Goal: Information Seeking & Learning: Learn about a topic

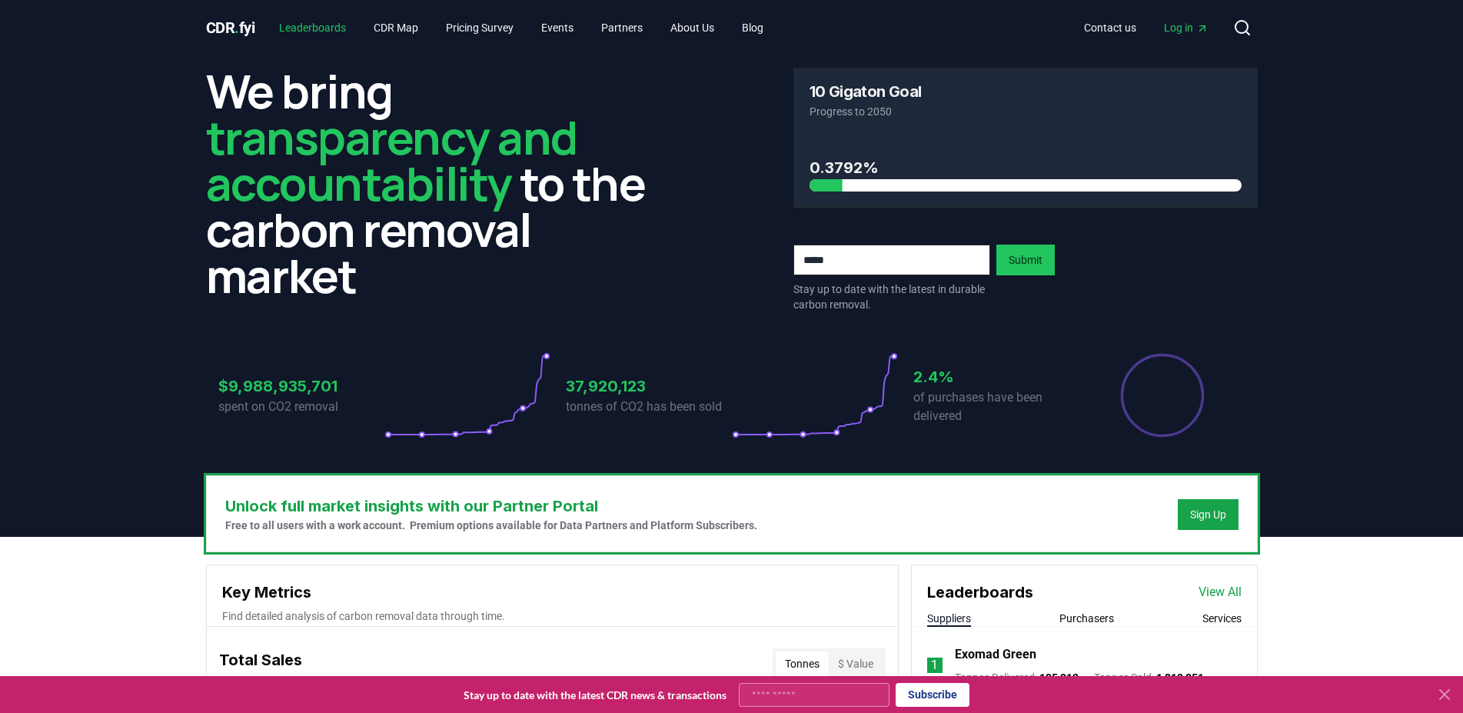
click at [337, 31] on link "Leaderboards" at bounding box center [312, 28] width 91 height 28
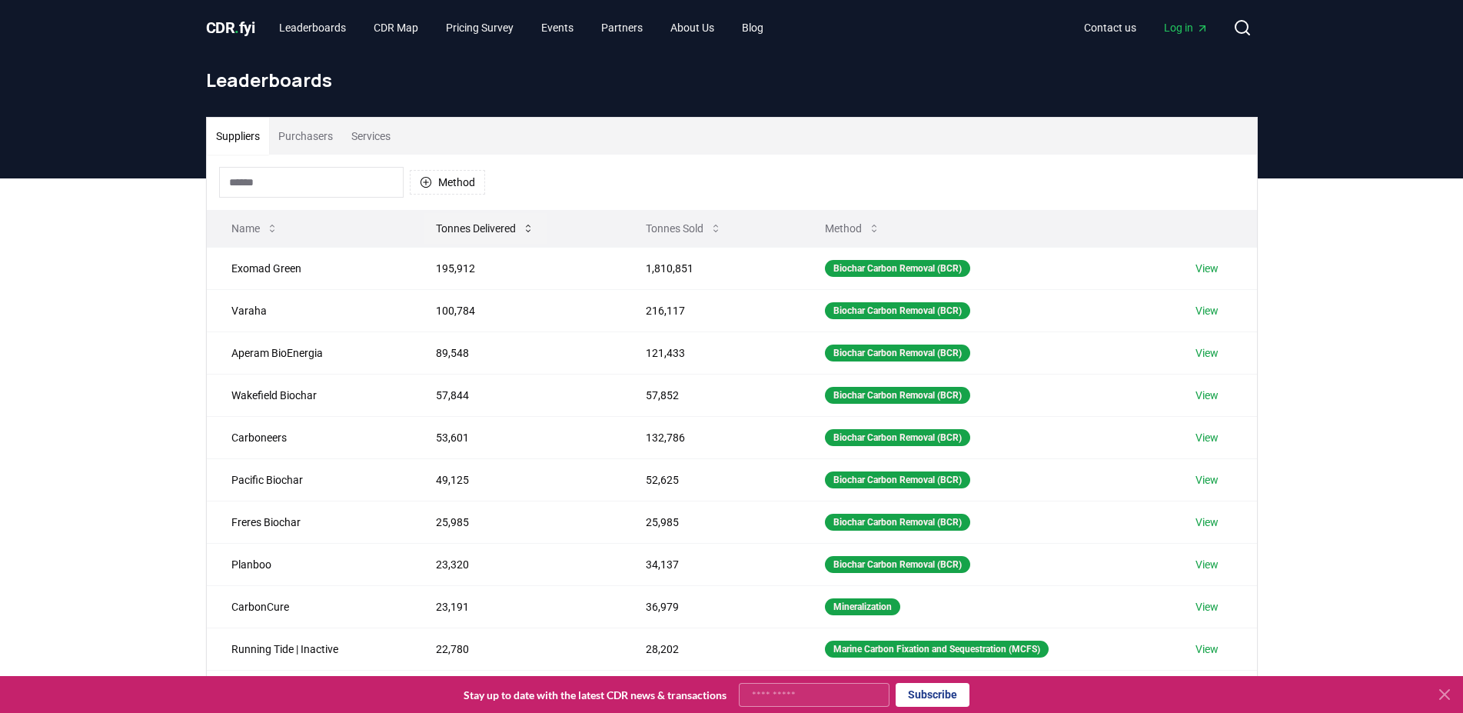
click at [513, 223] on button "Tonnes Delivered" at bounding box center [485, 228] width 123 height 31
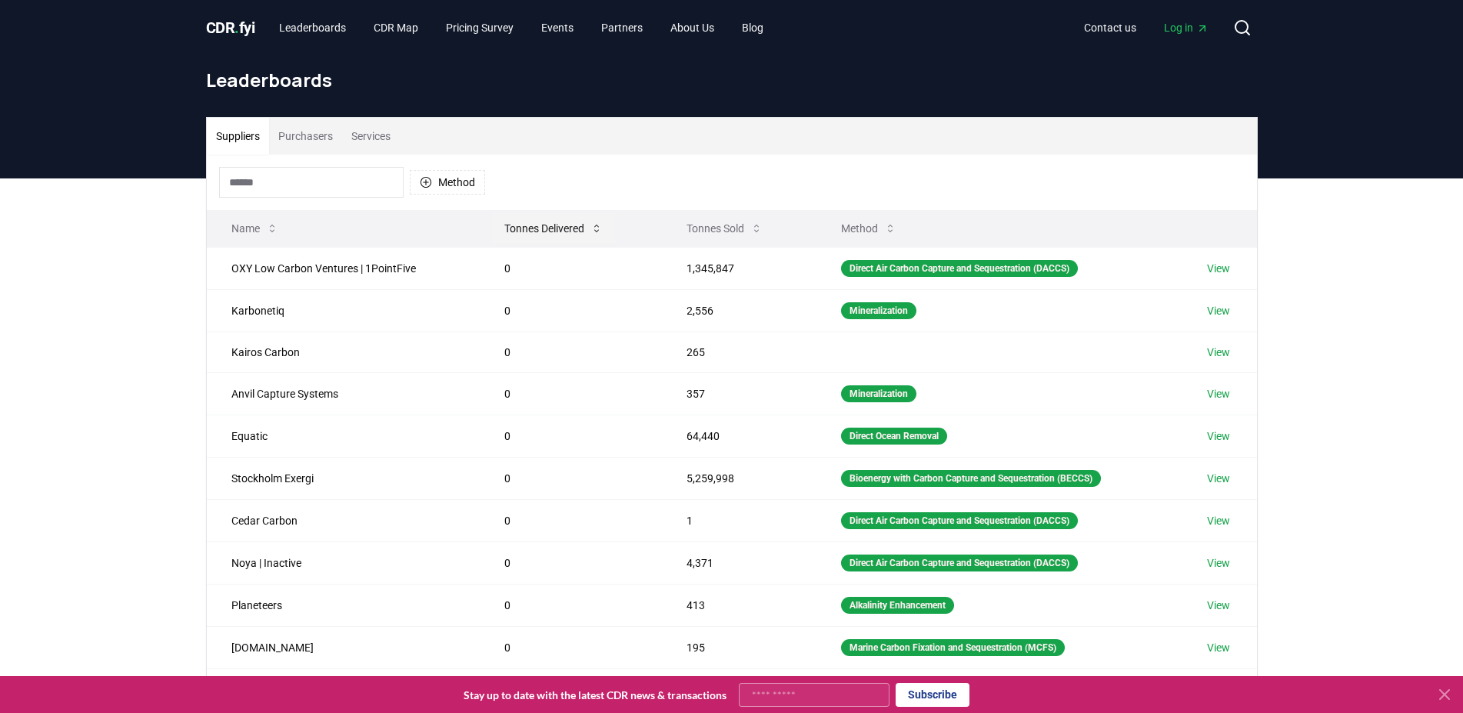
click at [506, 231] on button "Tonnes Delivered" at bounding box center [553, 228] width 123 height 31
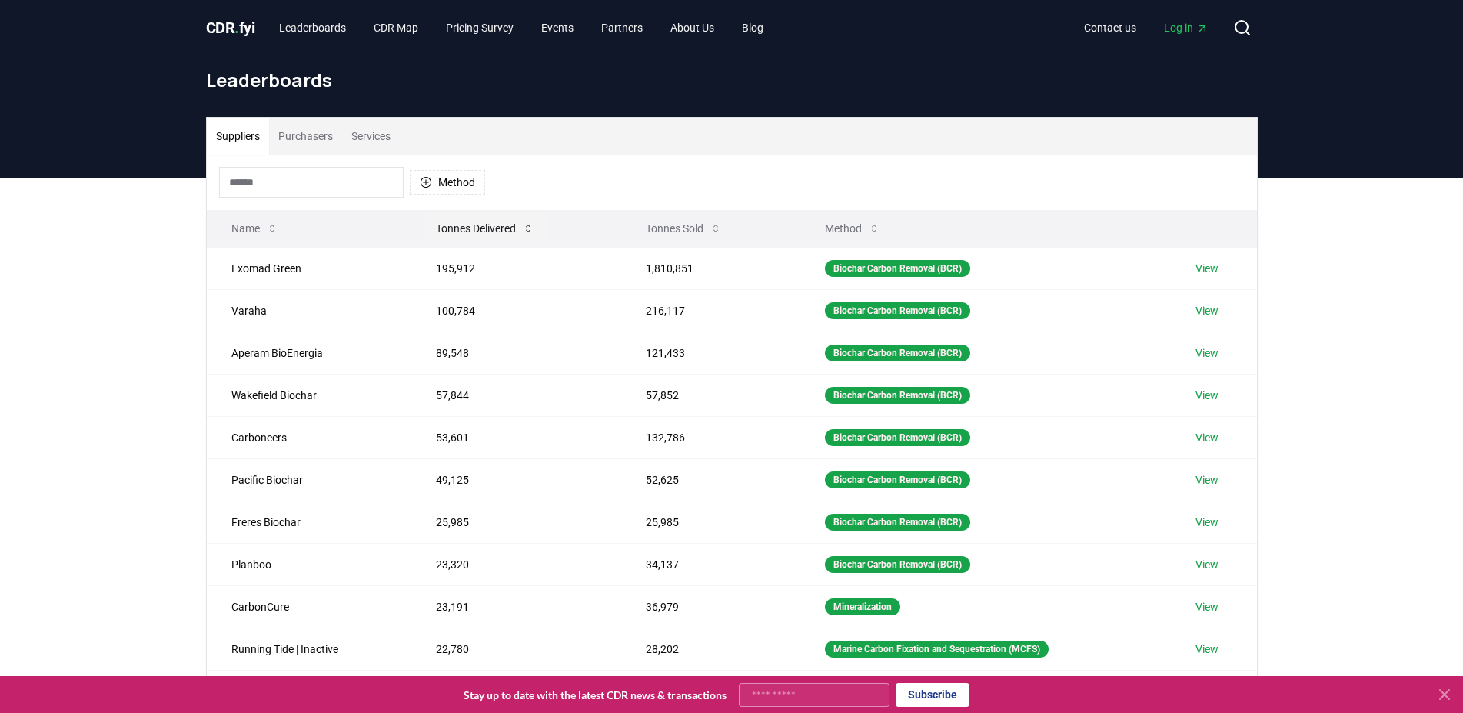
click at [517, 235] on button "Tonnes Delivered" at bounding box center [485, 228] width 123 height 31
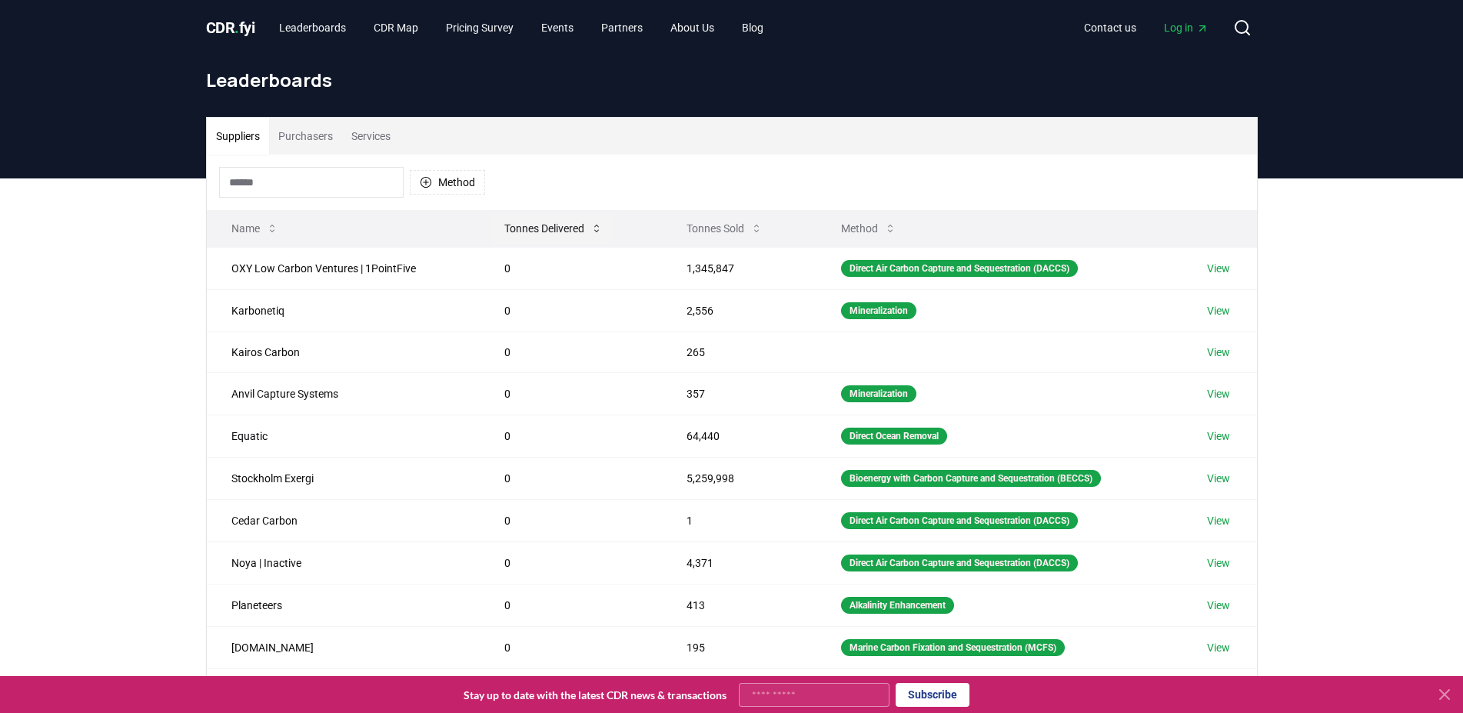
click at [513, 235] on button "Tonnes Delivered" at bounding box center [553, 228] width 123 height 31
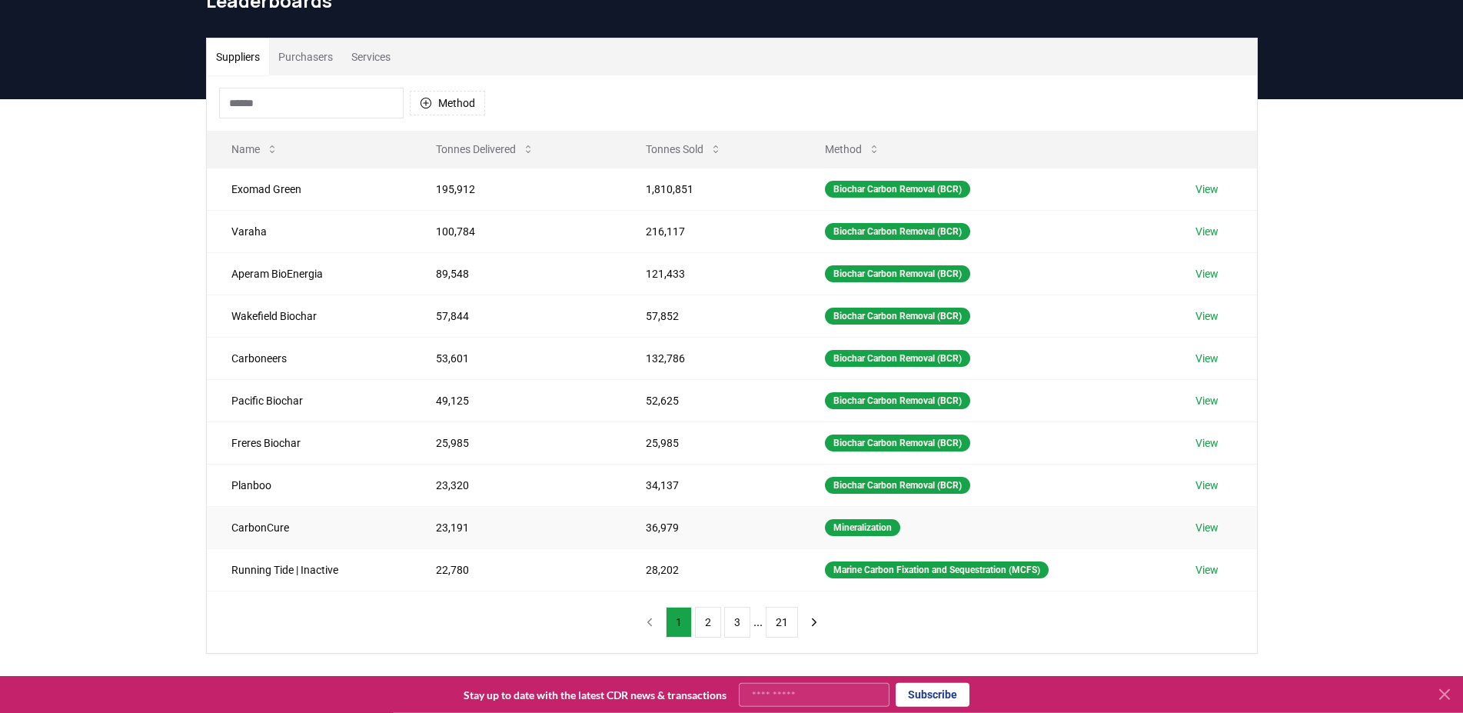
scroll to position [131, 0]
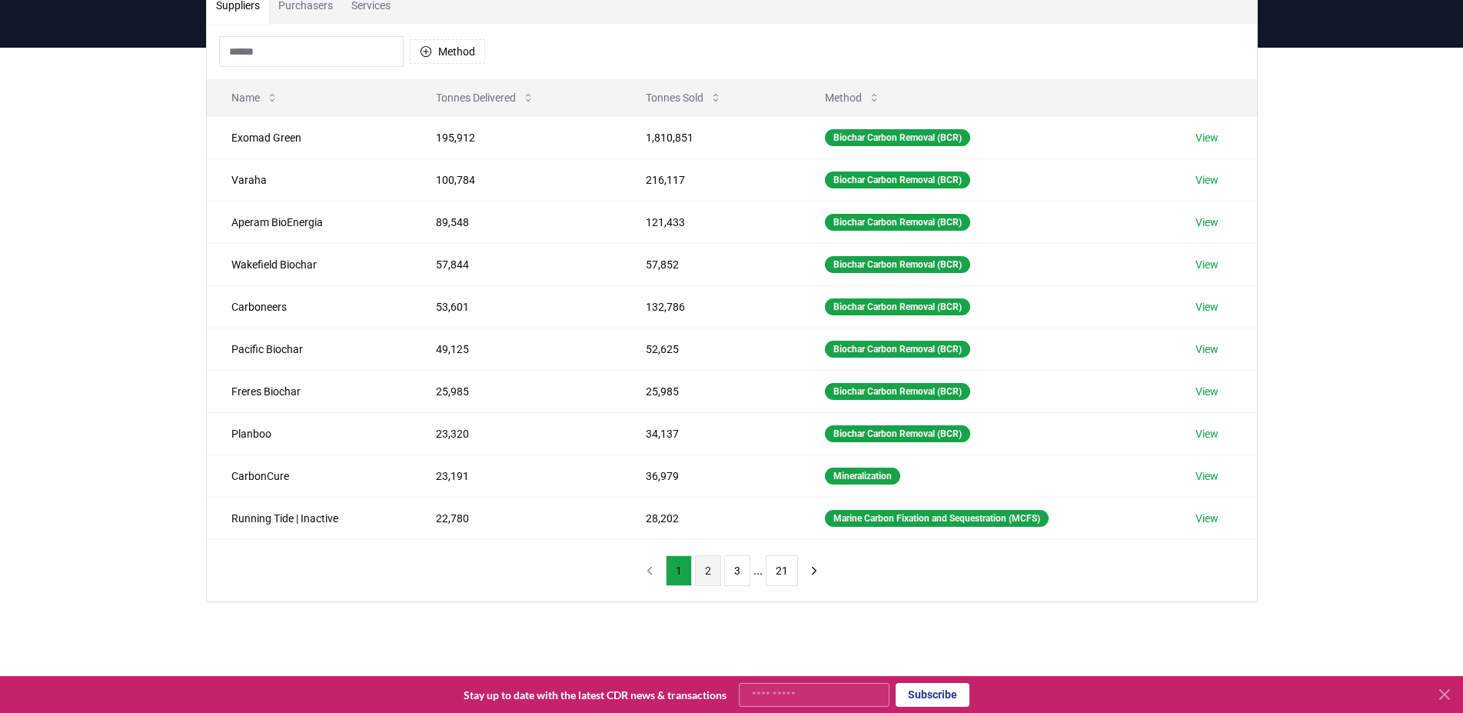
click at [711, 583] on button "2" at bounding box center [708, 570] width 26 height 31
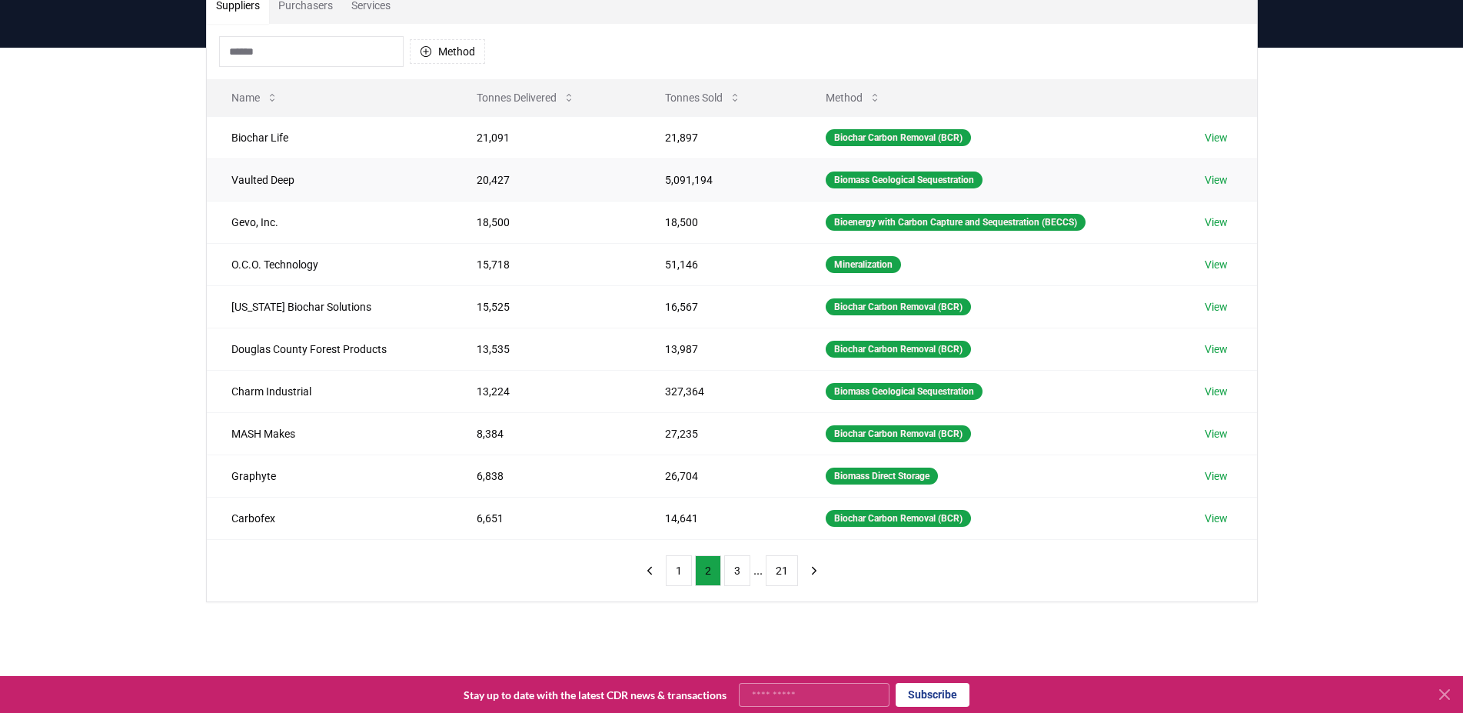
click at [242, 182] on td "Vaulted Deep" at bounding box center [329, 179] width 245 height 42
drag, startPoint x: 242, startPoint y: 182, endPoint x: 281, endPoint y: 182, distance: 38.4
click at [281, 182] on td "Vaulted Deep" at bounding box center [329, 179] width 245 height 42
copy td "Vaulted Deep"
click at [656, 575] on icon "previous page" at bounding box center [650, 570] width 14 height 14
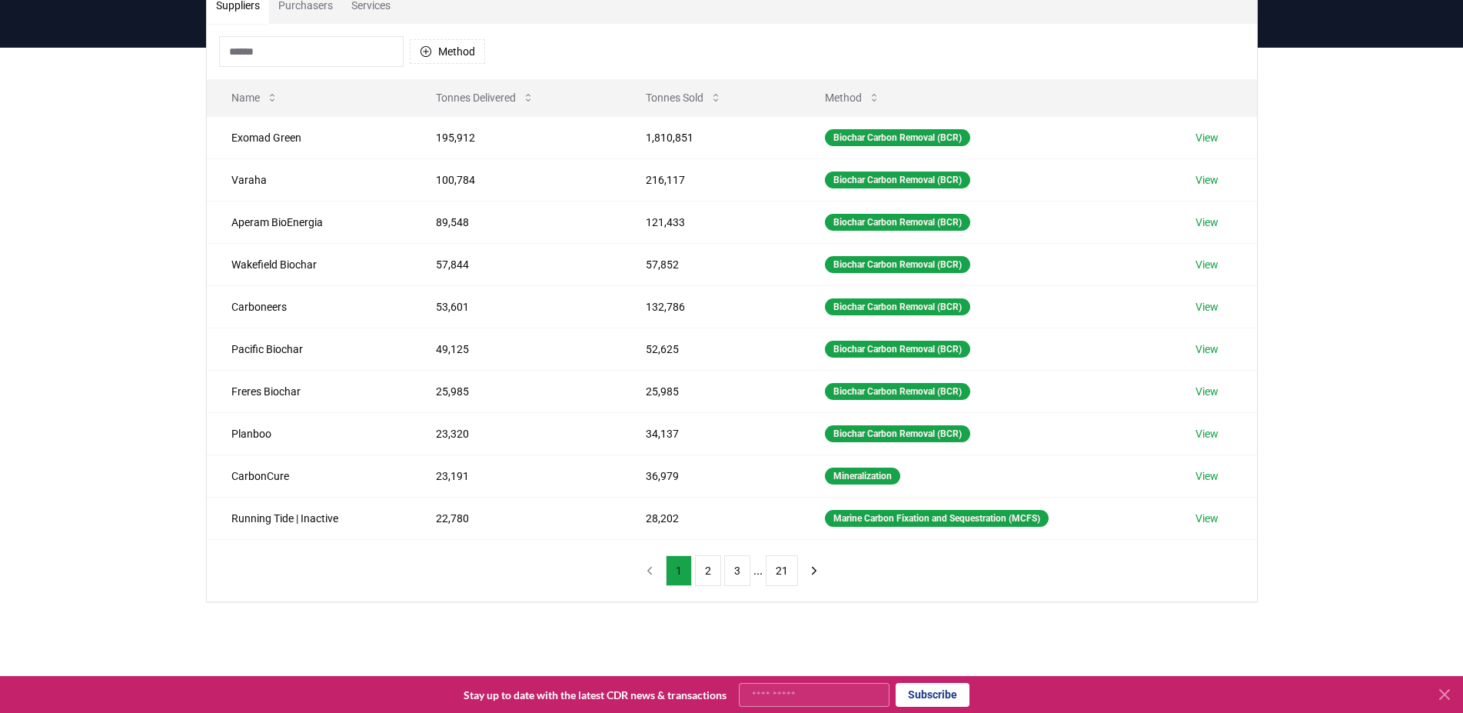
click at [677, 581] on button "1" at bounding box center [679, 570] width 26 height 31
click at [616, 307] on td "53,601" at bounding box center [516, 306] width 210 height 42
